Goal: Information Seeking & Learning: Find specific fact

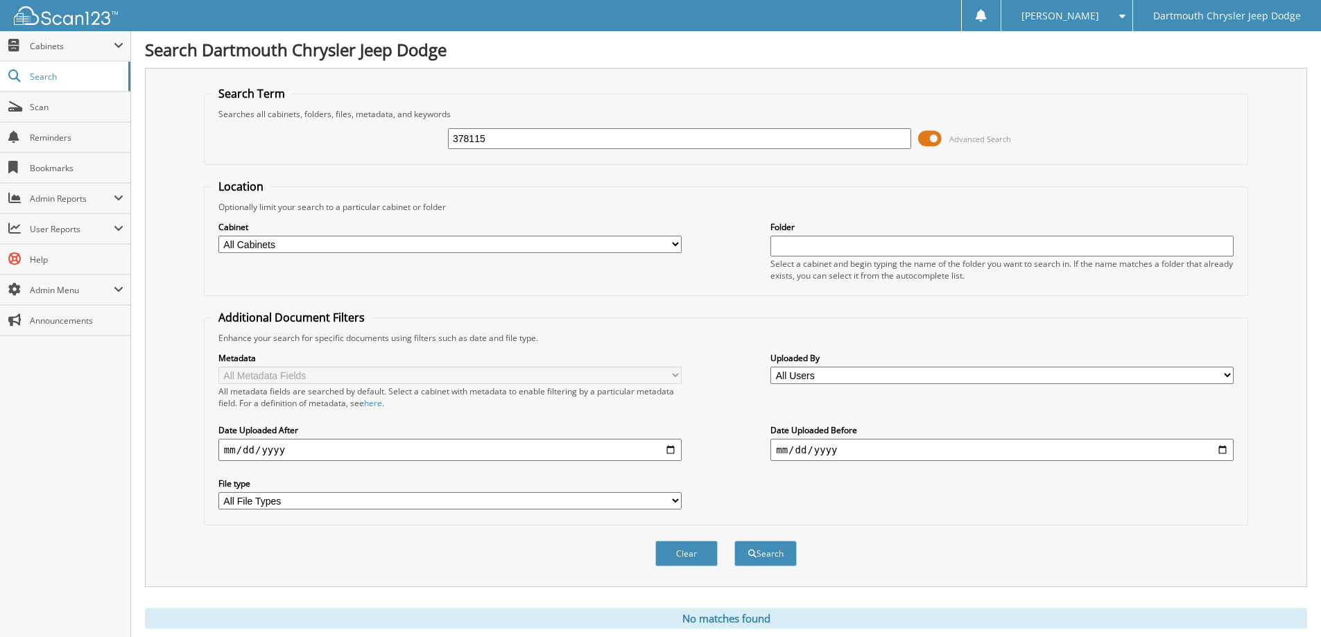
drag, startPoint x: 499, startPoint y: 138, endPoint x: 289, endPoint y: 144, distance: 210.2
click at [289, 144] on div "378115 Advanced Search" at bounding box center [726, 138] width 1029 height 37
type input "+"
type input "379209"
click at [734, 541] on button "Search" at bounding box center [765, 554] width 62 height 26
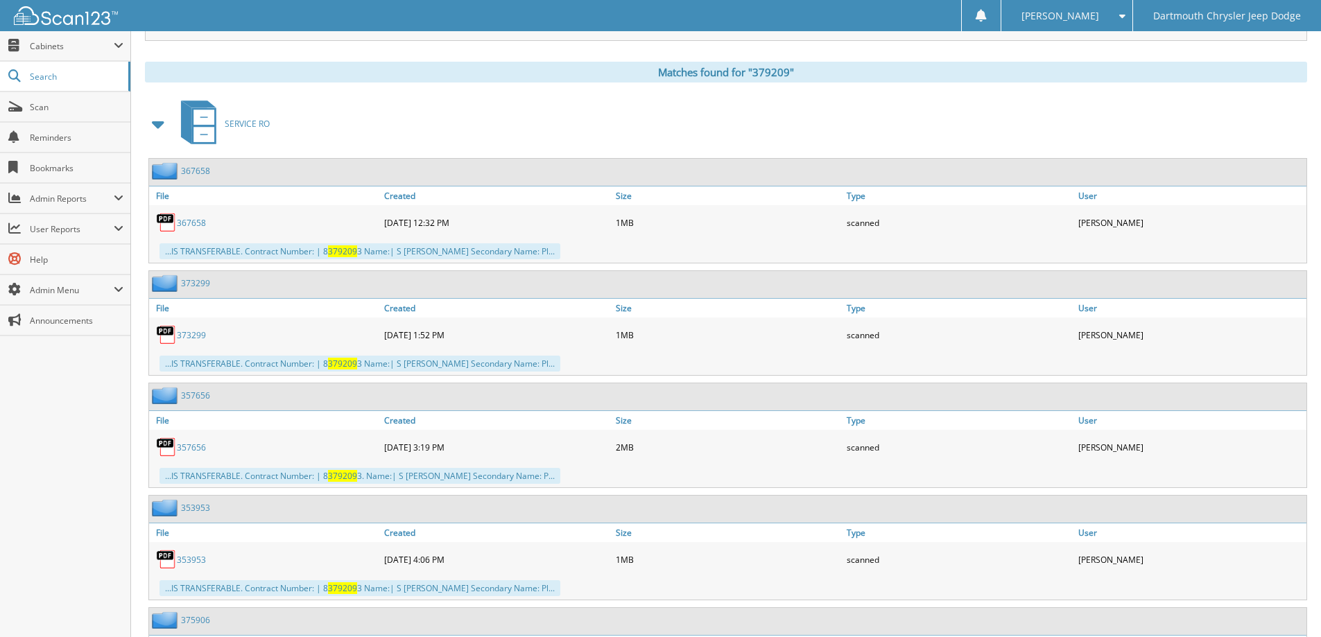
scroll to position [318, 0]
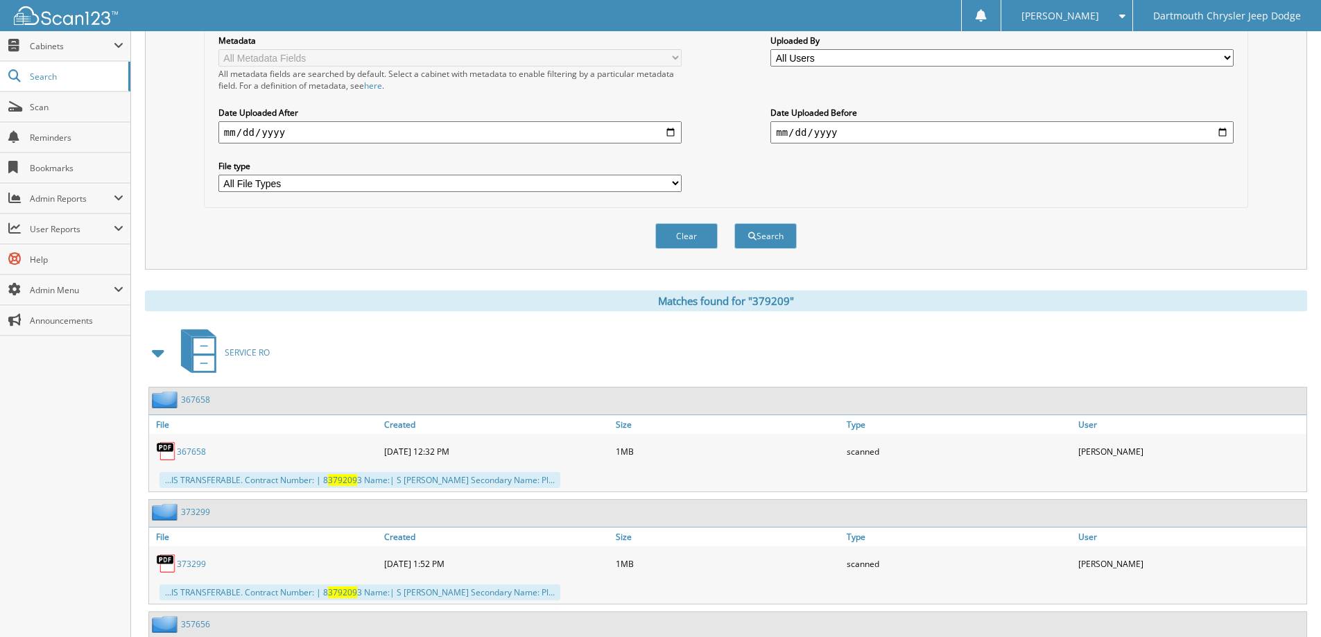
click at [200, 451] on link "367658" at bounding box center [191, 452] width 29 height 12
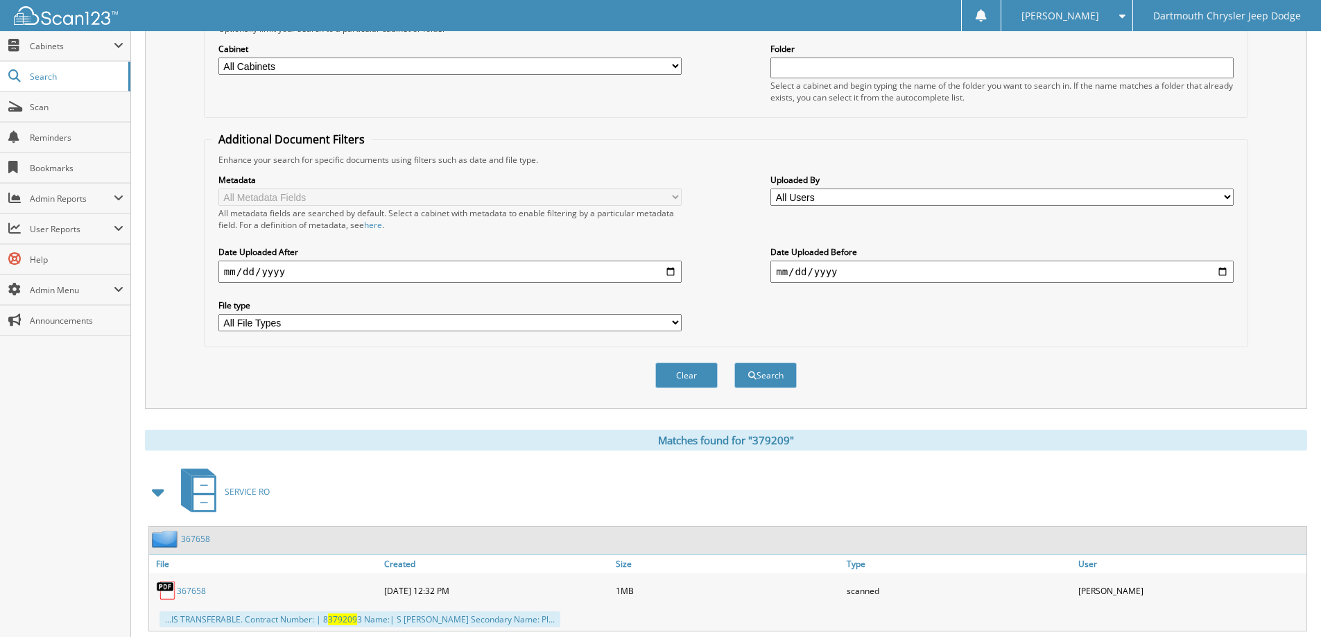
scroll to position [0, 0]
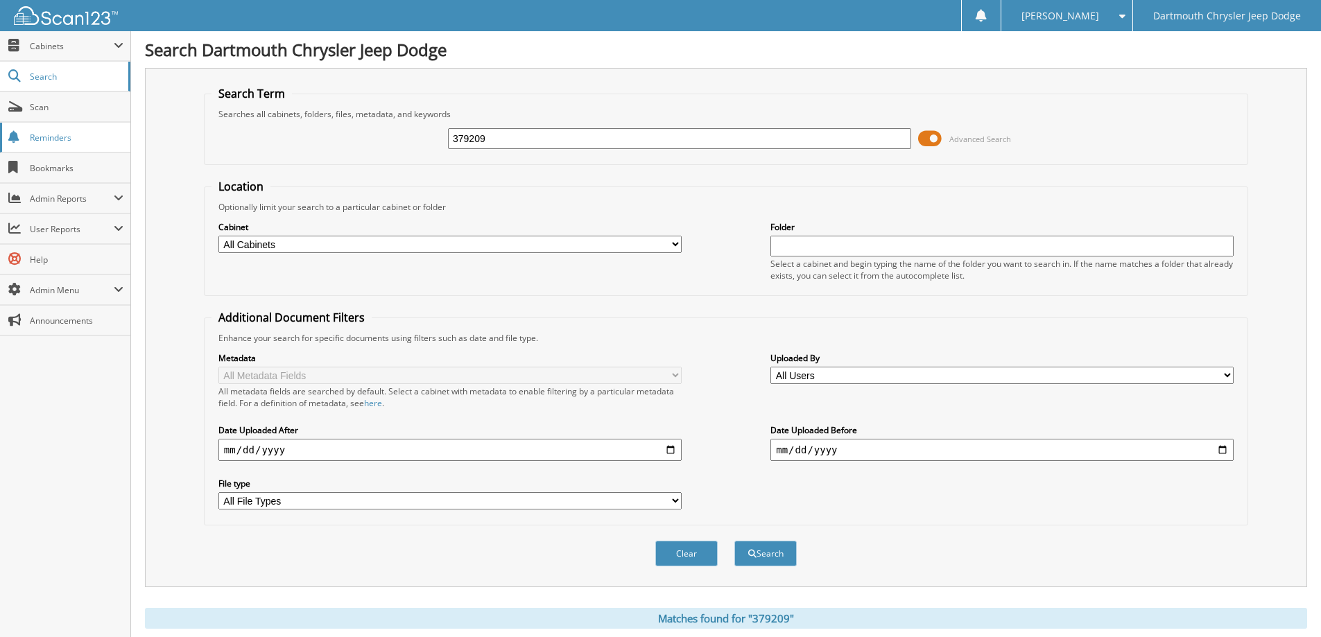
drag, startPoint x: 614, startPoint y: 142, endPoint x: 75, endPoint y: 141, distance: 538.9
type input "SC323886"
click at [734, 541] on button "Search" at bounding box center [765, 554] width 62 height 26
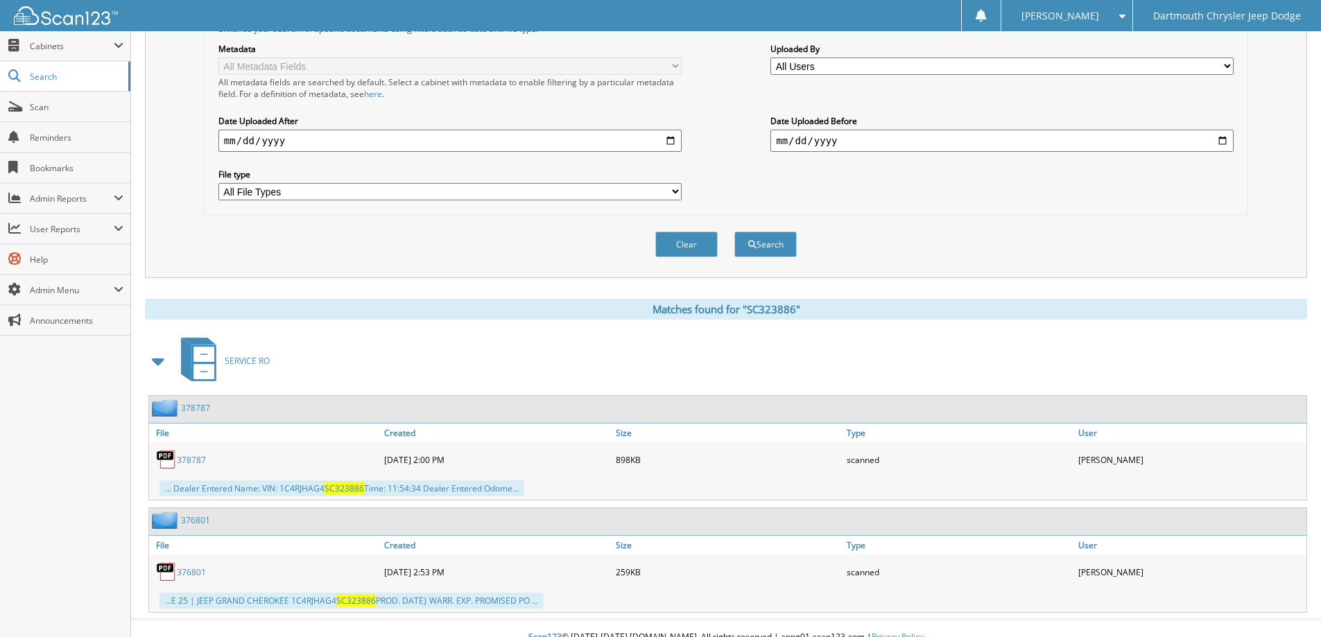
scroll to position [327, 0]
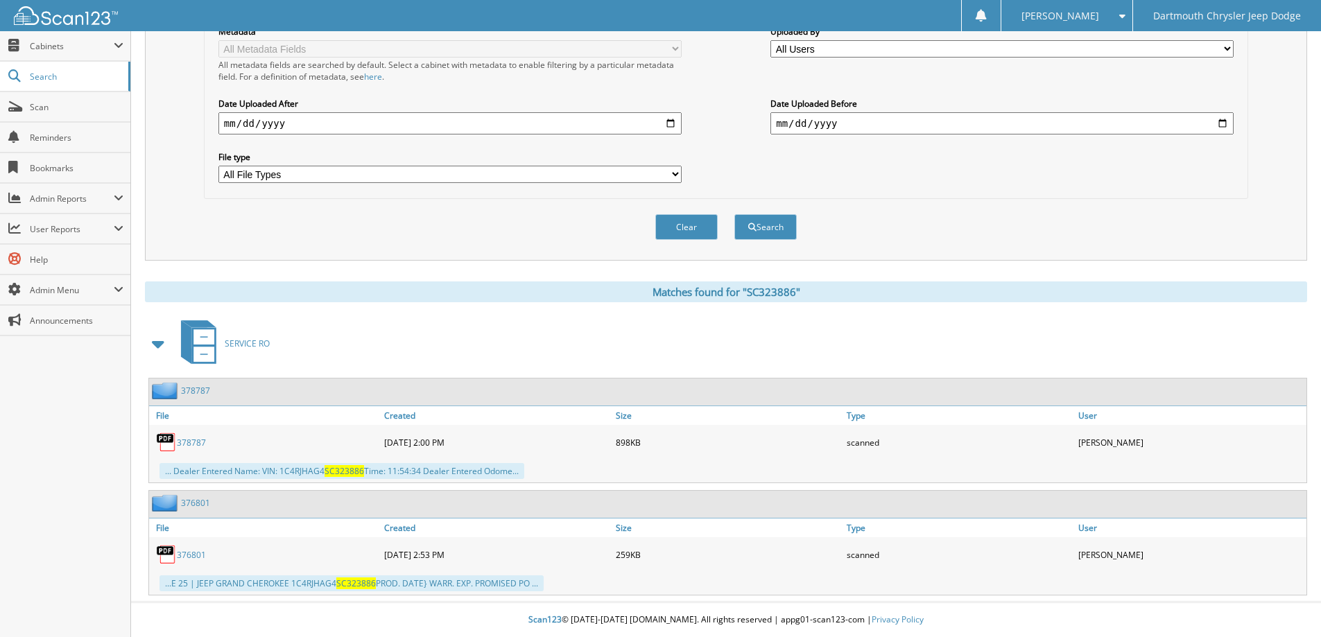
click at [191, 446] on link "378787" at bounding box center [191, 443] width 29 height 12
click at [185, 555] on link "376801" at bounding box center [191, 555] width 29 height 12
